Goal: Transaction & Acquisition: Purchase product/service

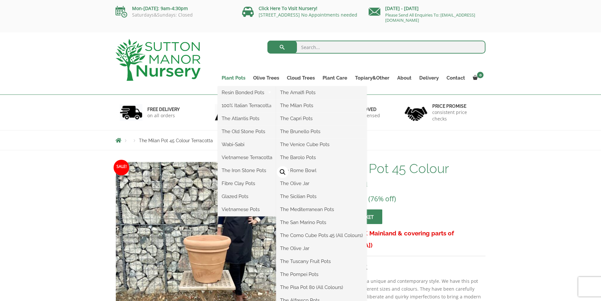
click at [227, 78] on link "Plant Pots" at bounding box center [233, 77] width 31 height 9
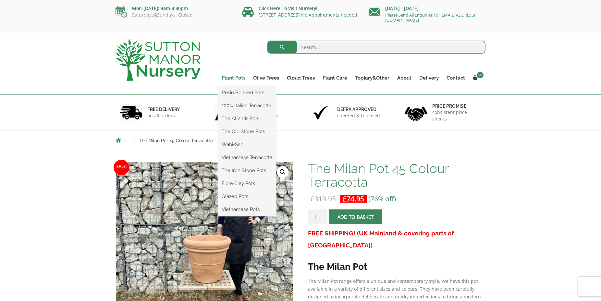
click at [242, 75] on link "Plant Pots" at bounding box center [233, 77] width 31 height 9
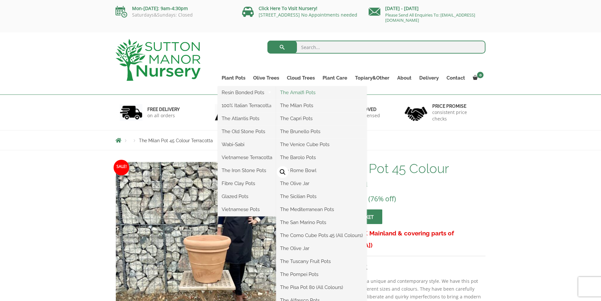
click at [297, 93] on link "The Amalfi Pots" at bounding box center [321, 93] width 90 height 10
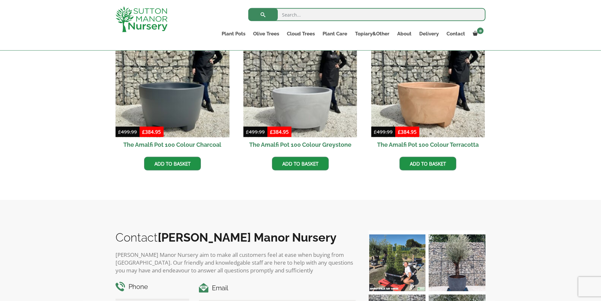
scroll to position [154, 0]
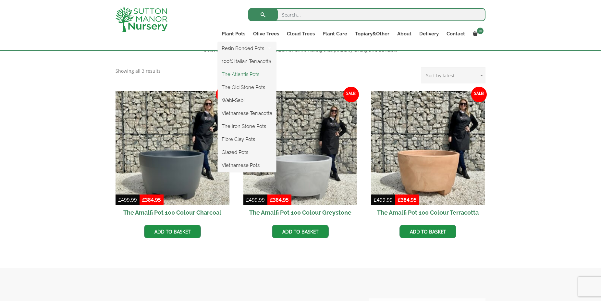
click at [229, 71] on link "The Atlantis Pots" at bounding box center [247, 74] width 58 height 10
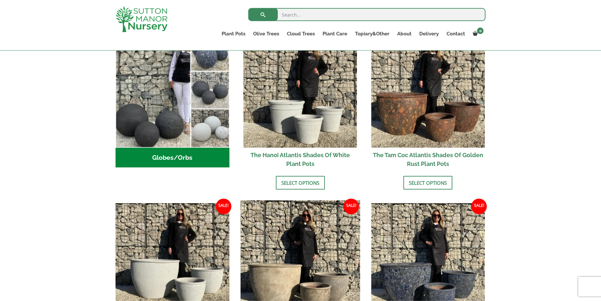
scroll to position [220, 0]
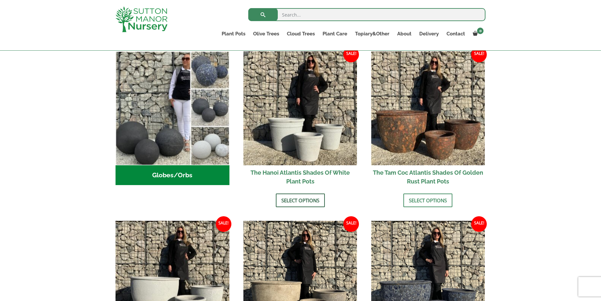
click at [302, 199] on link "Select options" at bounding box center [300, 200] width 49 height 14
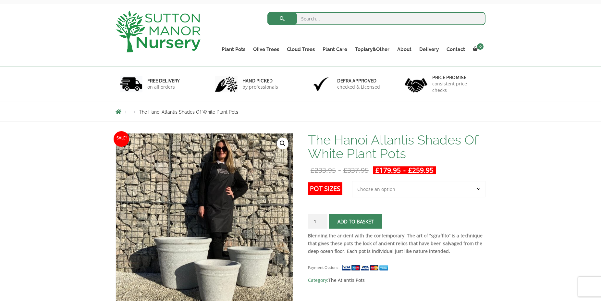
scroll to position [33, 0]
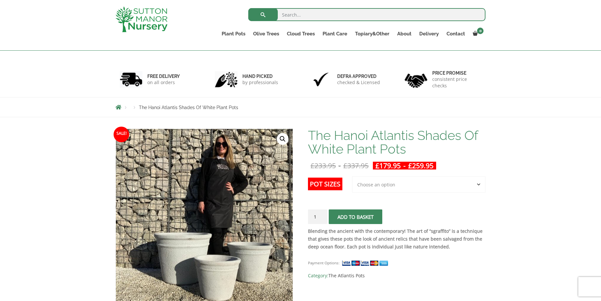
click at [352, 176] on select "Choose an option 3rd to Largest Pot In The Picture 2nd to Largest Pot In The Pi…" at bounding box center [418, 184] width 133 height 16
select select "3rd to Largest Pot In The Picture"
